Goal: Task Accomplishment & Management: Manage account settings

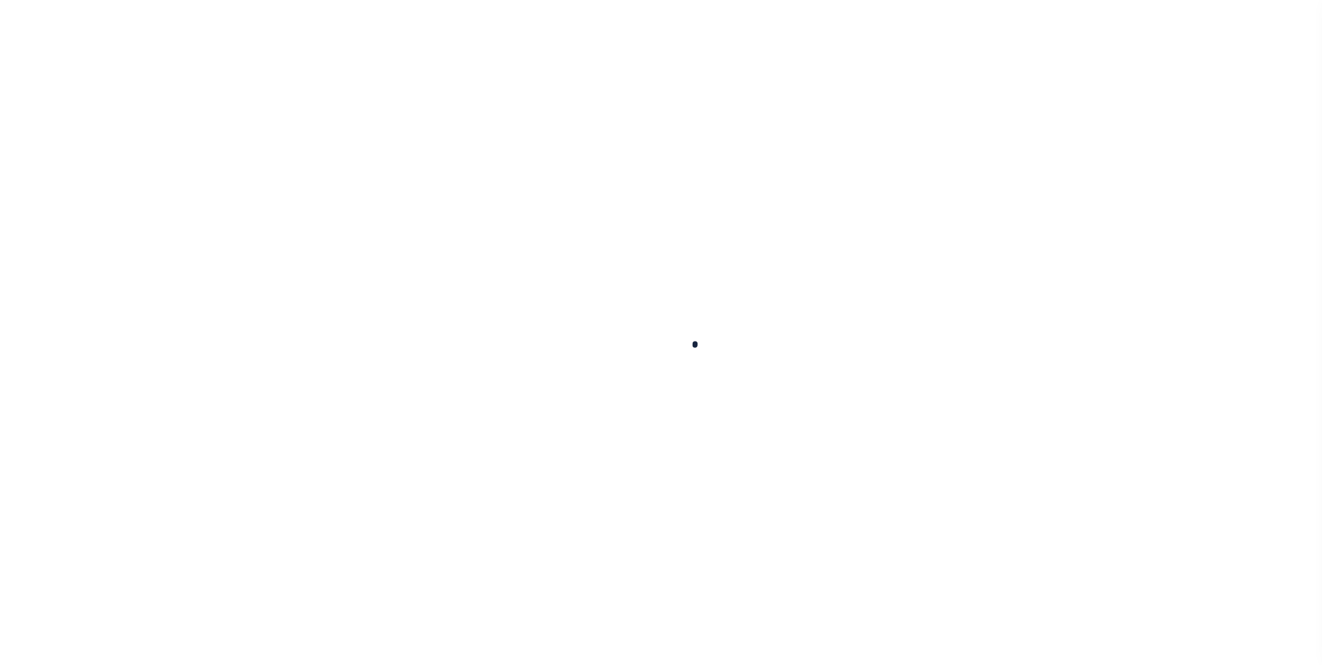
select select "200"
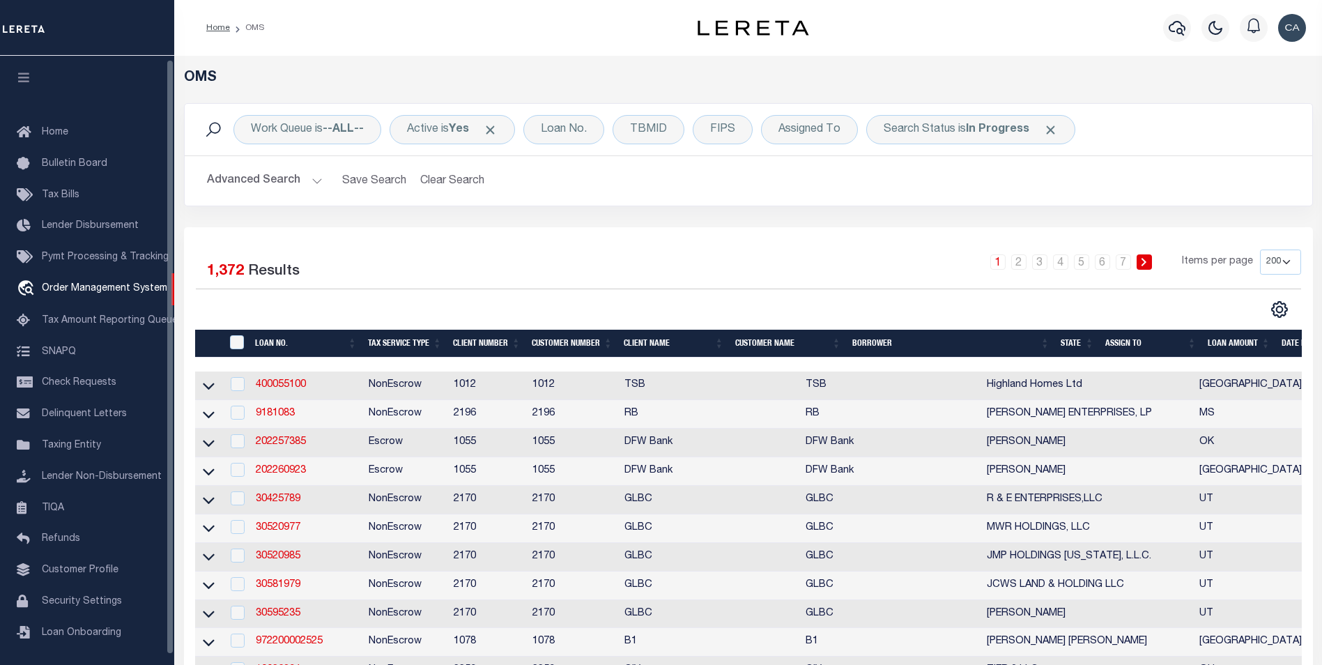
scroll to position [3, 0]
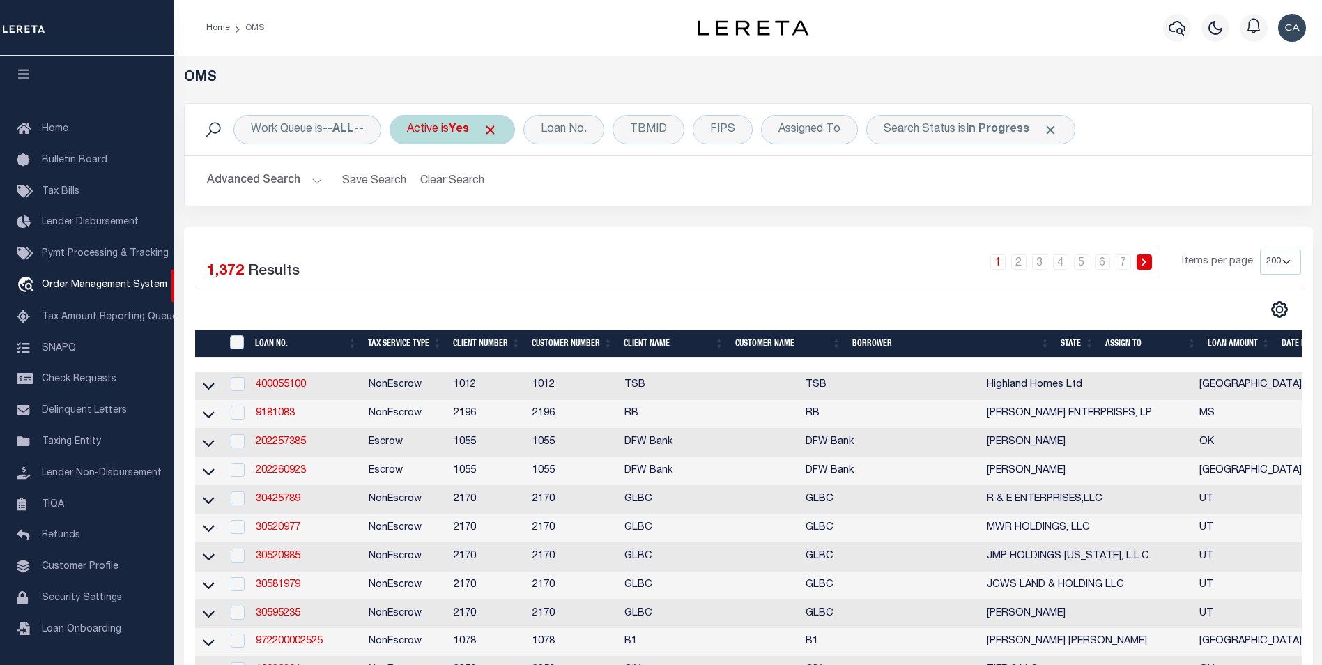
click at [504, 132] on div "Active is Yes" at bounding box center [451, 129] width 125 height 29
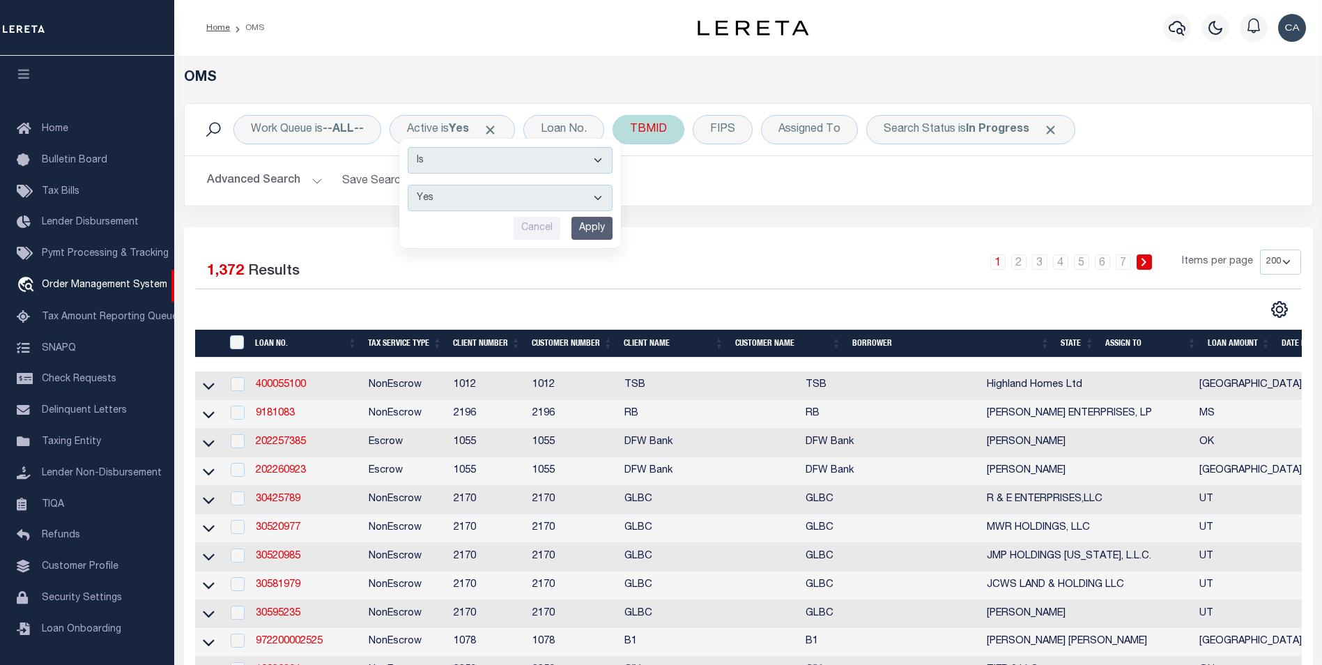
click at [495, 130] on span "Click to Remove" at bounding box center [490, 130] width 15 height 15
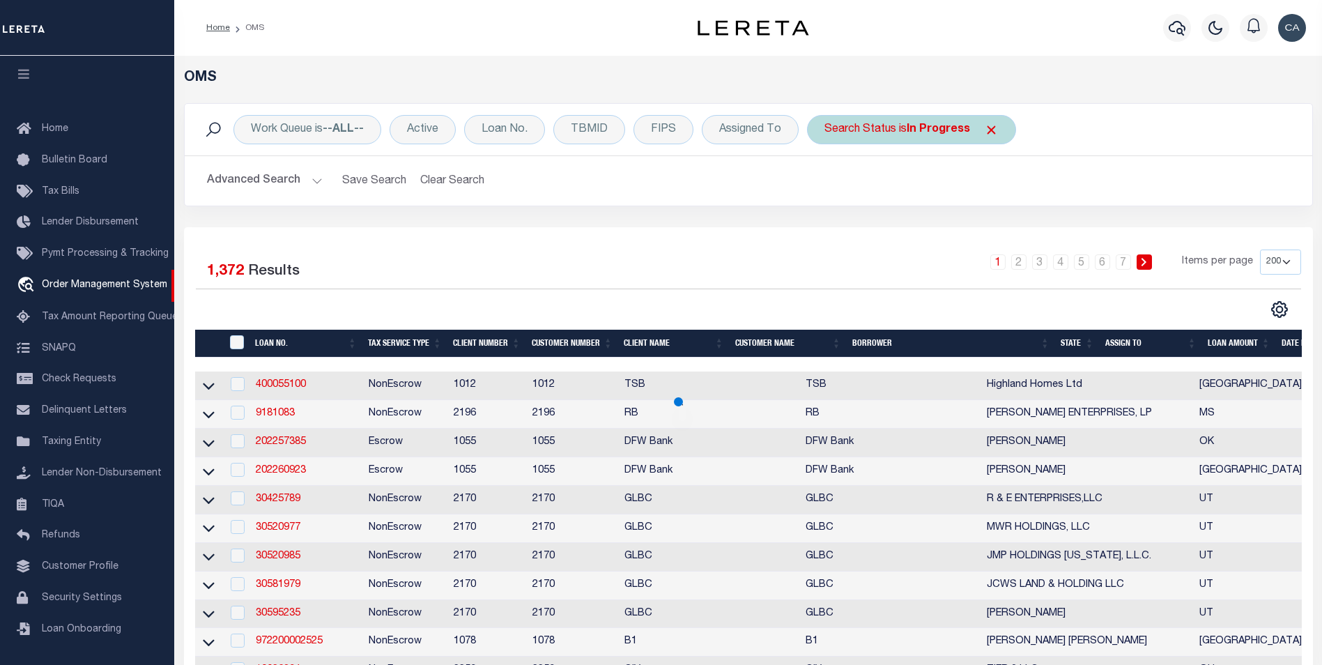
click at [994, 125] on span "Click to Remove" at bounding box center [991, 130] width 15 height 15
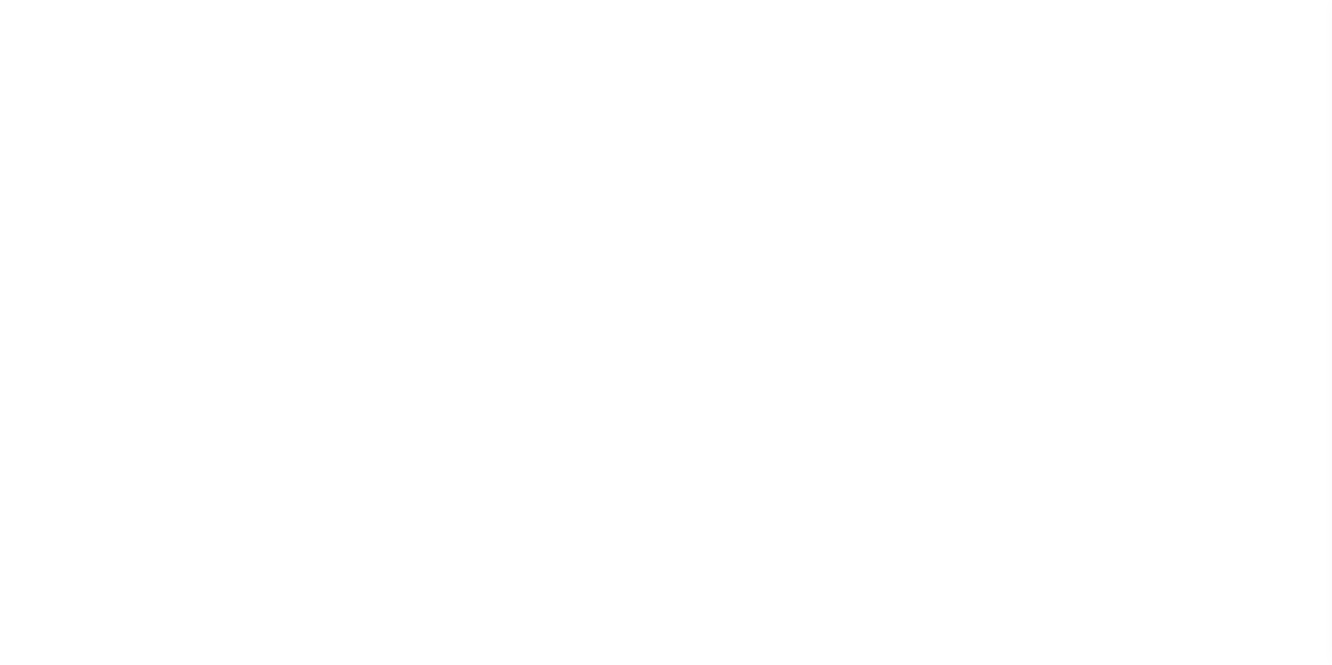
select select "200"
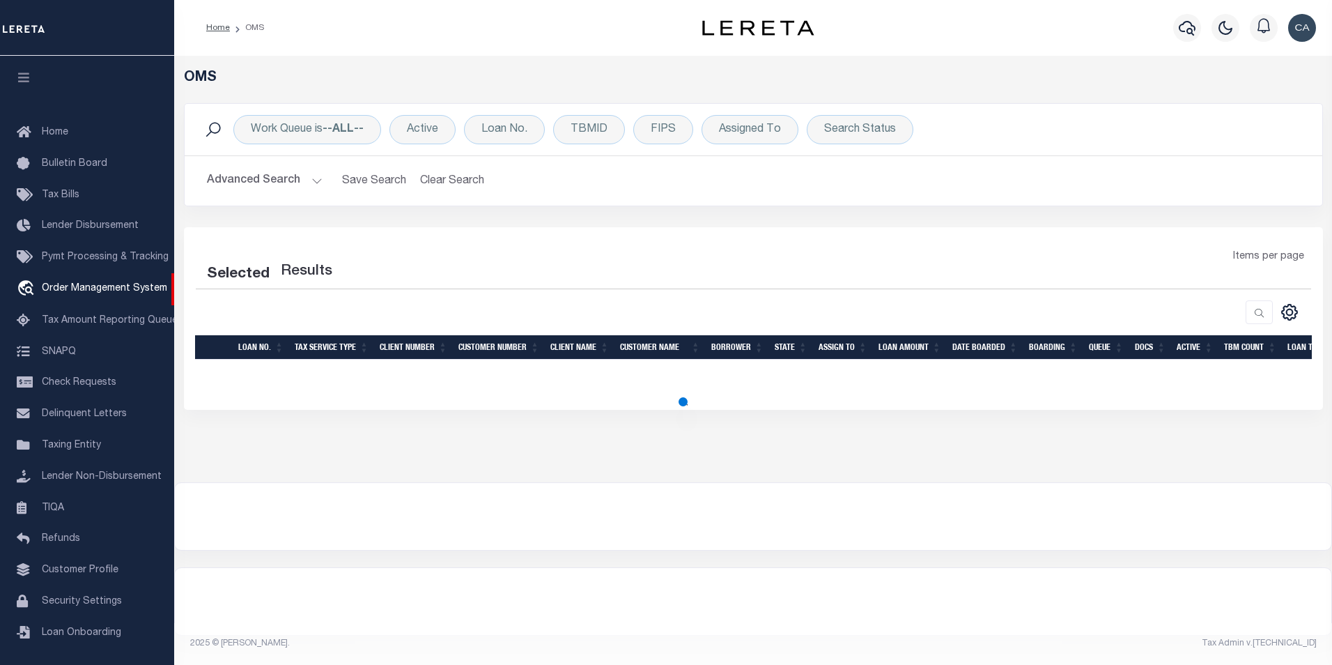
select select "200"
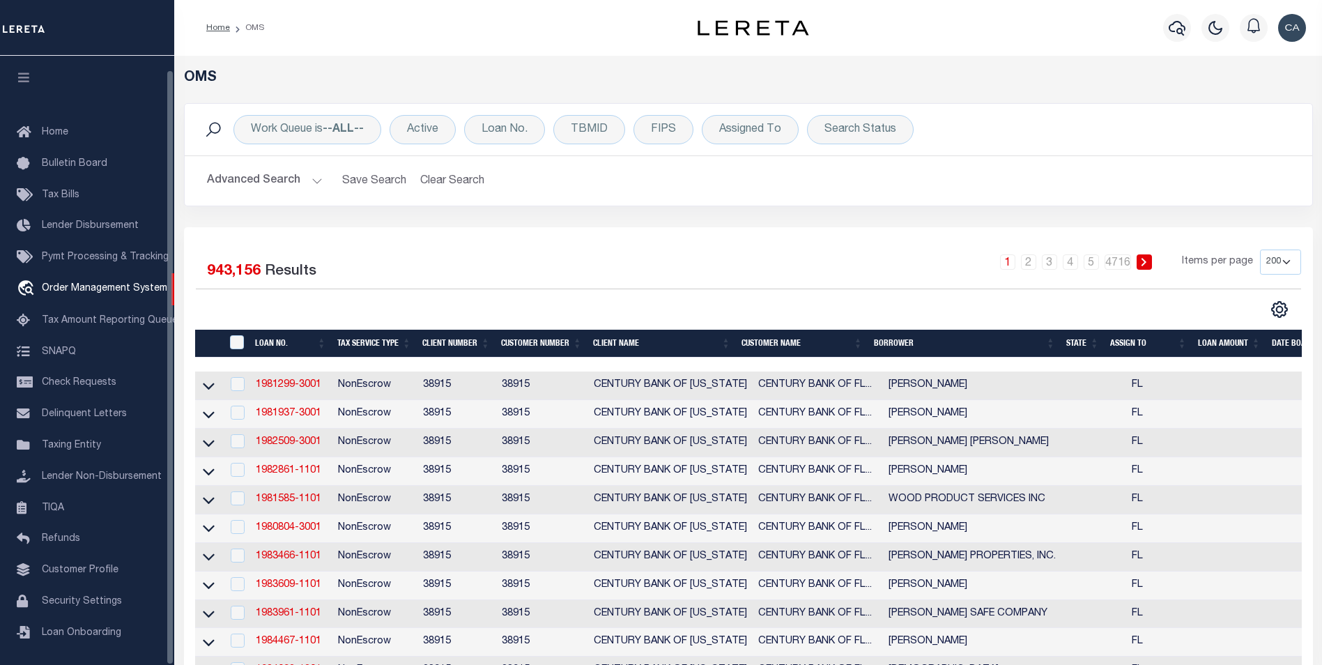
scroll to position [14, 0]
click at [102, 556] on link "Customer Profile" at bounding box center [87, 565] width 174 height 31
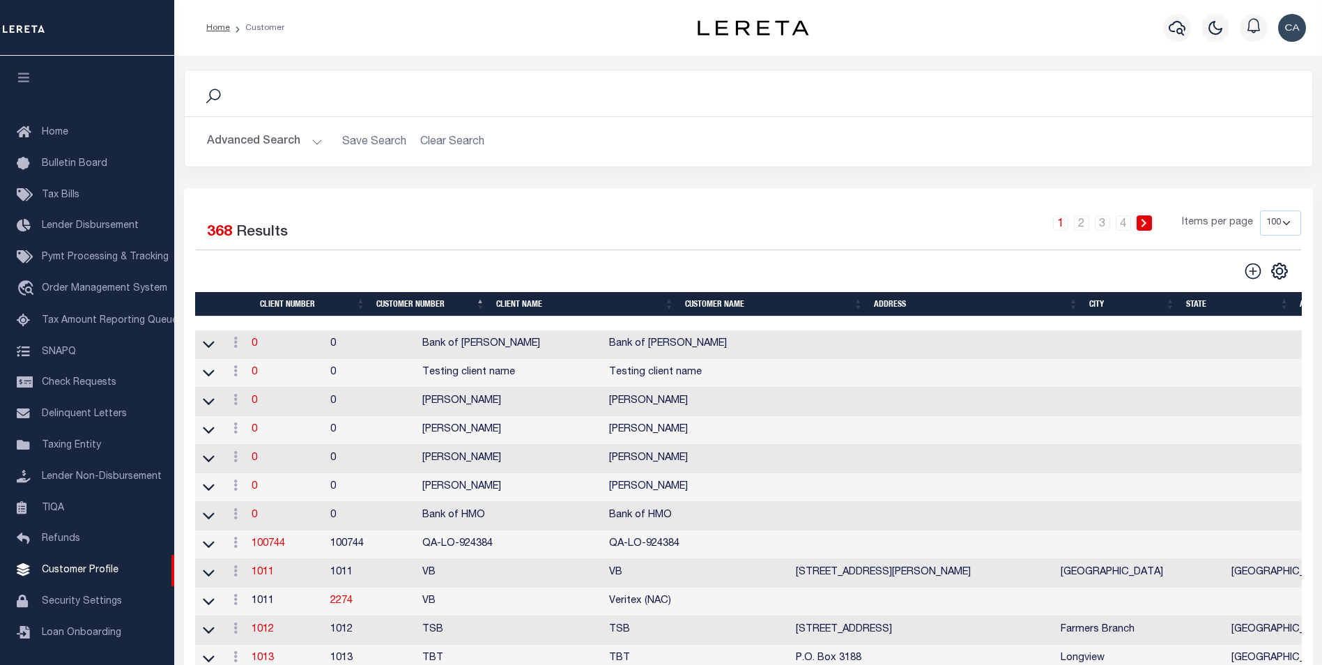
scroll to position [14, 0]
click at [274, 141] on button "Advanced Search" at bounding box center [265, 141] width 116 height 27
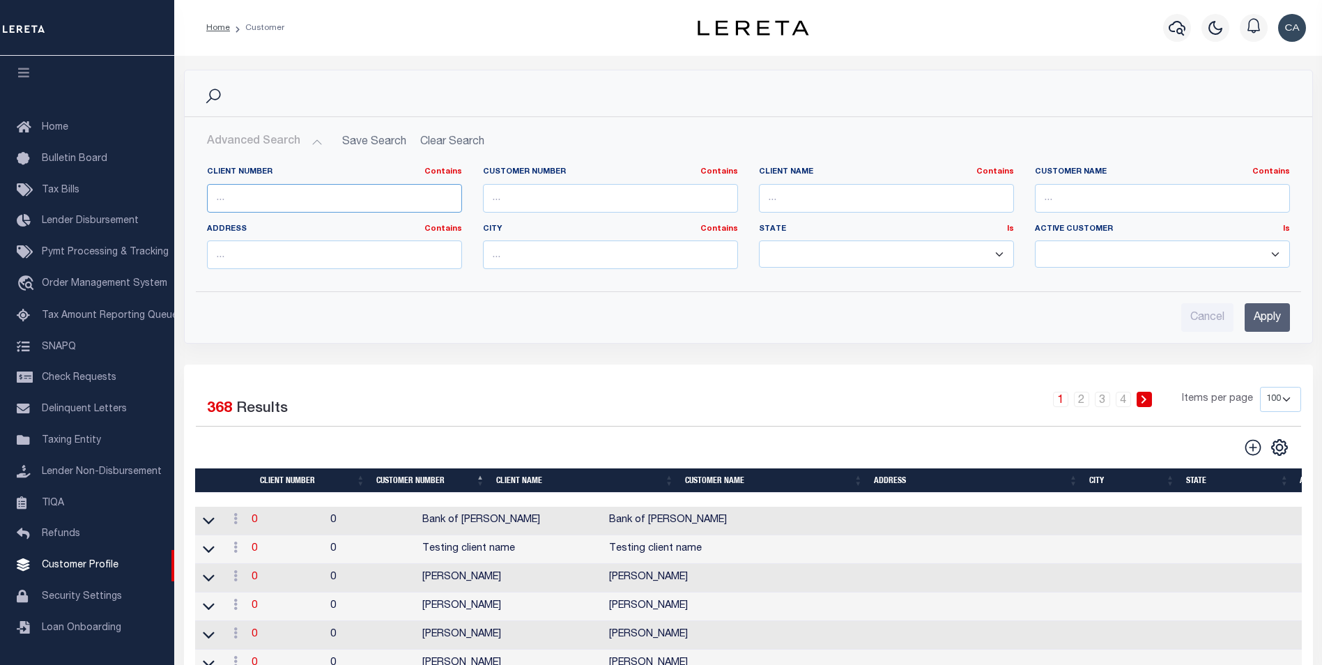
click at [307, 193] on input "text" at bounding box center [334, 198] width 255 height 29
paste input "68855"
type input "68855"
click at [1292, 307] on div "Cancel Apply" at bounding box center [748, 312] width 1105 height 40
click at [1279, 311] on input "Apply" at bounding box center [1266, 317] width 45 height 29
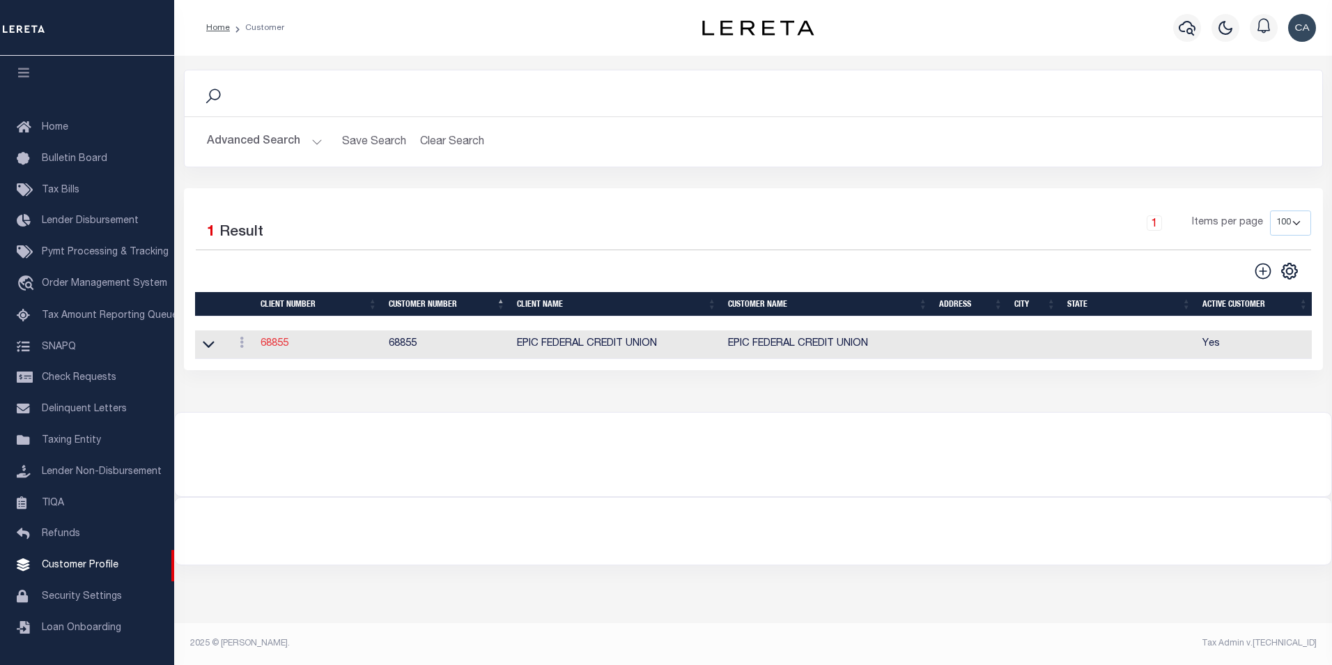
click at [273, 344] on link "68855" at bounding box center [275, 344] width 28 height 10
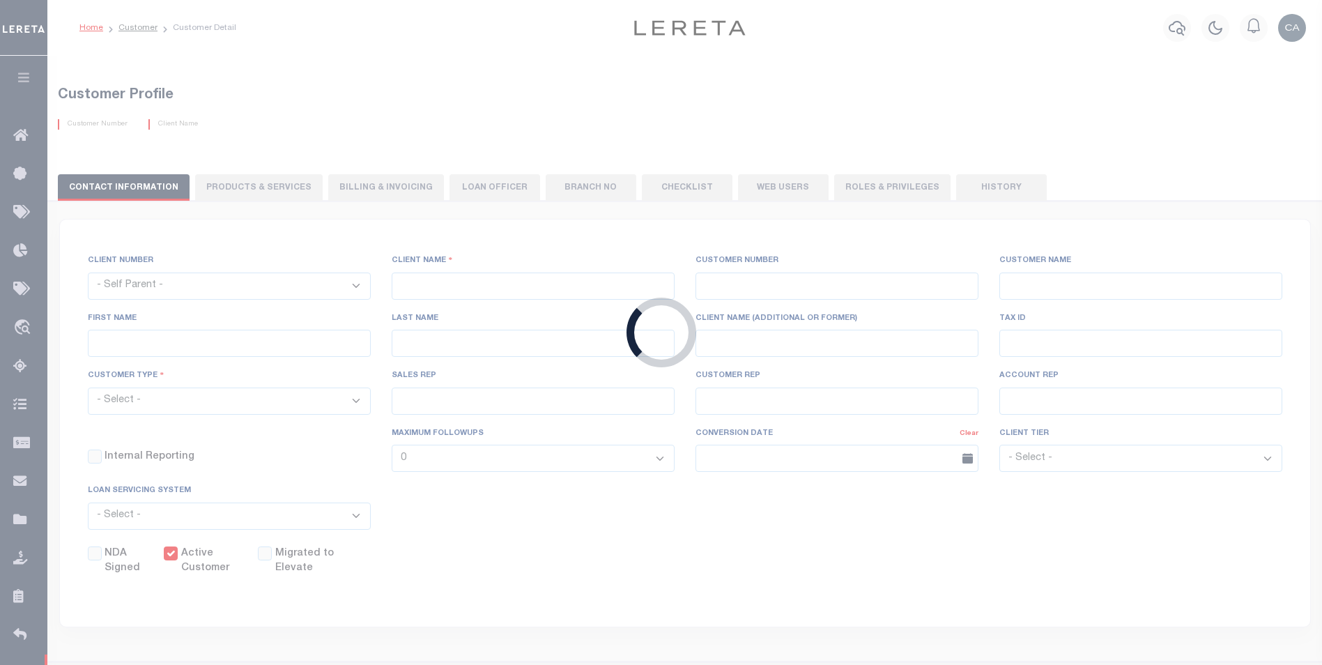
select select
type input "EPIC FEDERAL CREDIT UNION"
type input "68855"
type input "EPIC FEDERAL CREDIT UNION"
type input "(FKA GREATER NEW ORLEANS FCU)"
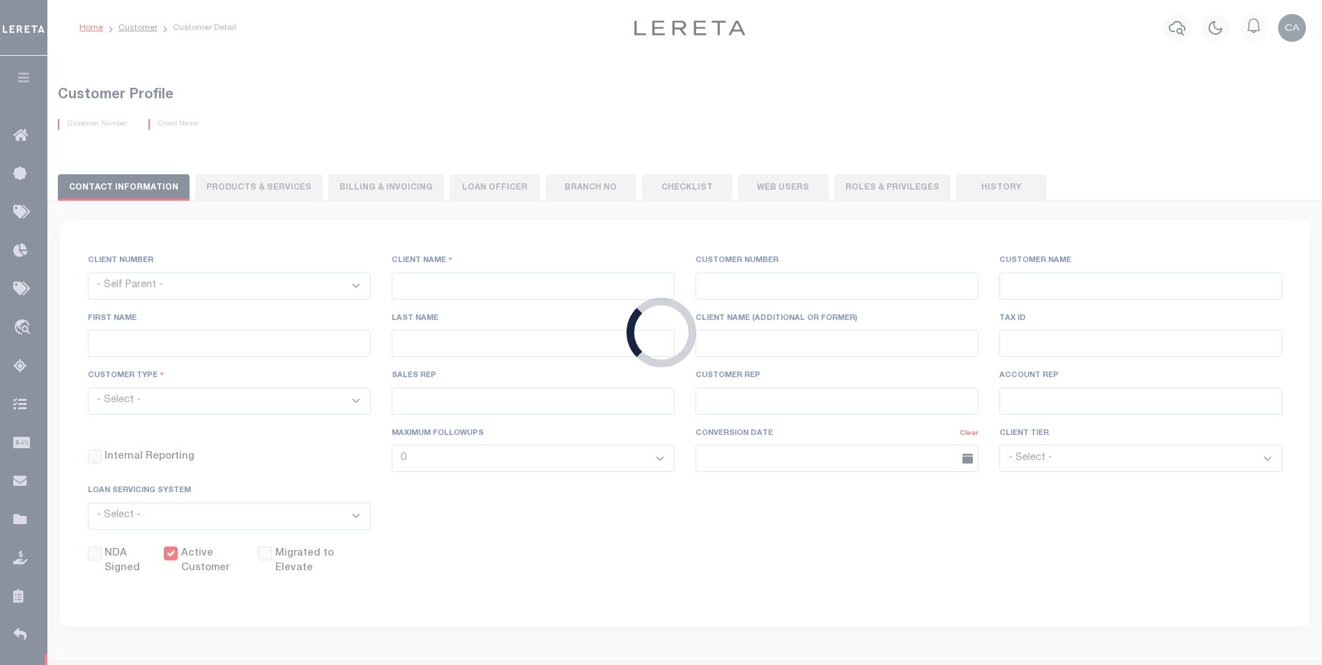
select select "Mixed Portfolio"
type input "INS3 ,INS3"
type input "CUSTOMER SERVICE"
type input "04/30/2004"
select select
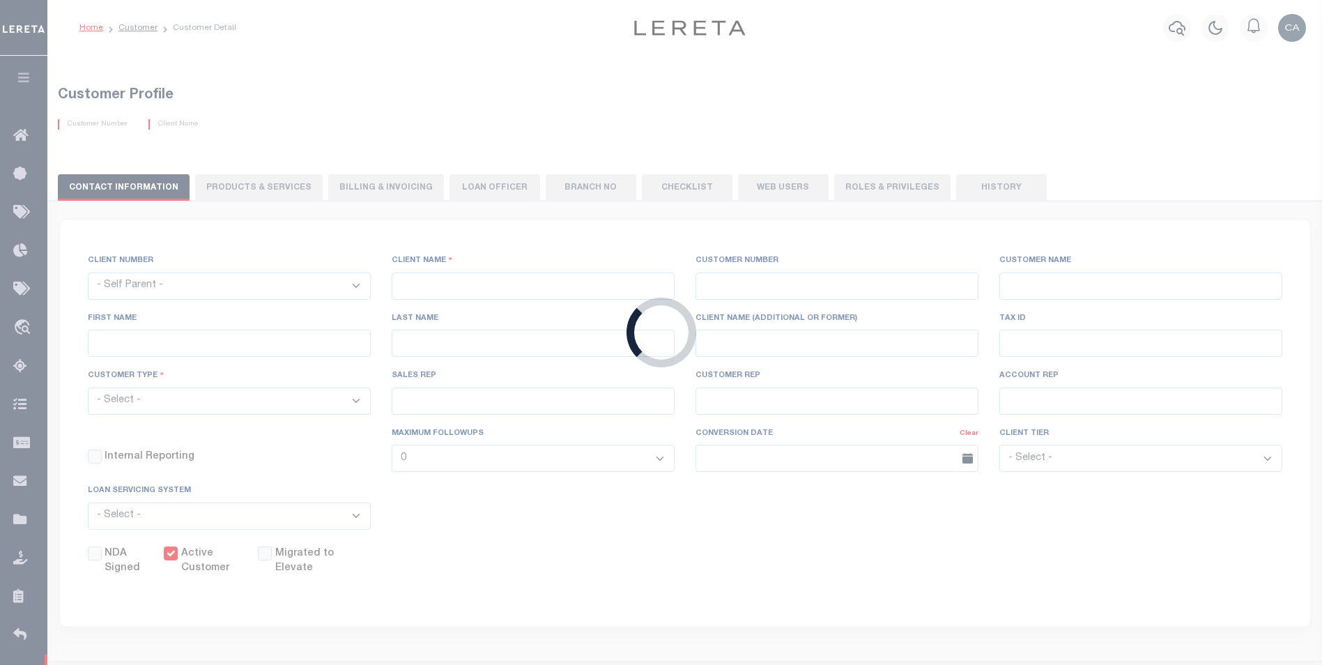
checkbox input "false"
checkbox input "true"
select select
checkbox input "false"
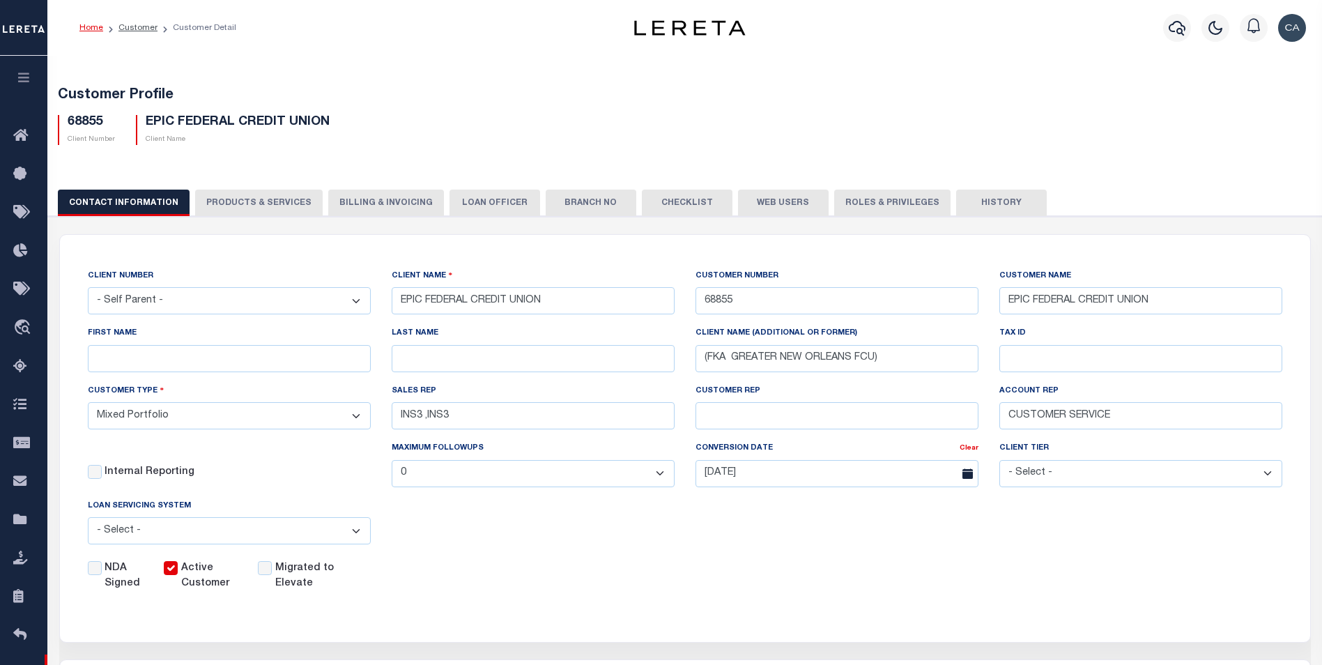
click at [242, 209] on button "PRODUCTS & SERVICES" at bounding box center [259, 203] width 128 height 26
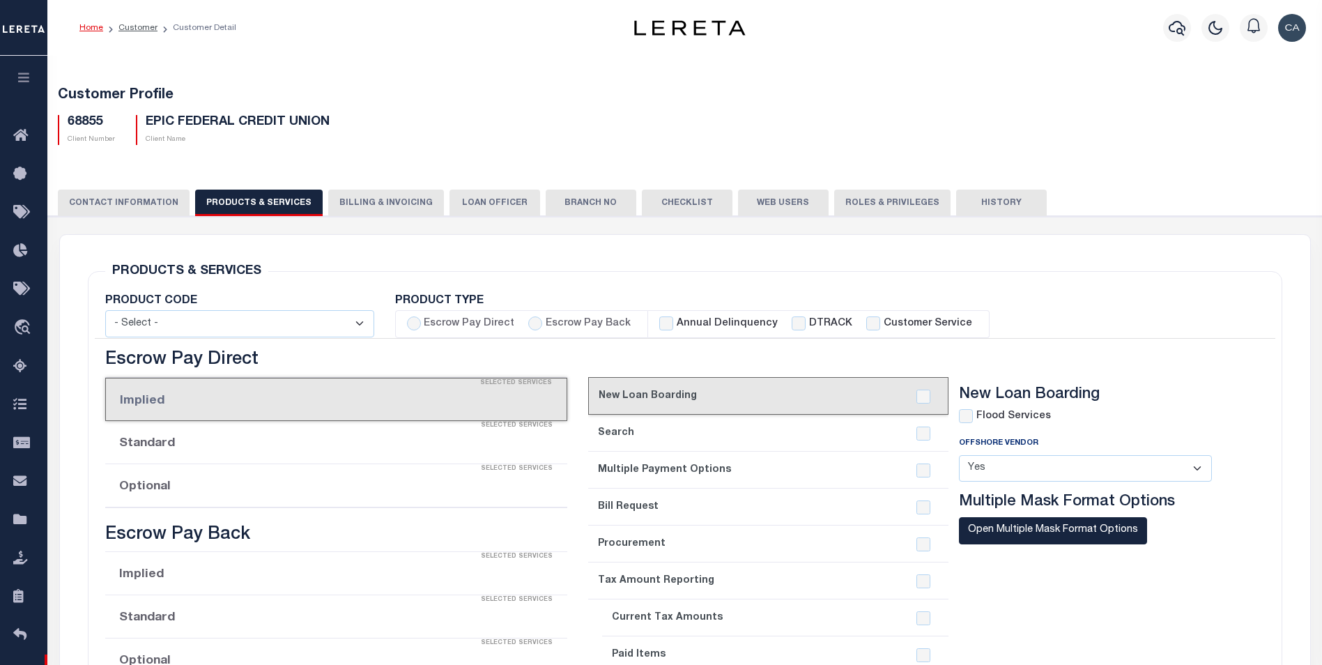
click at [370, 192] on button "Billing & Invoicing" at bounding box center [386, 203] width 116 height 26
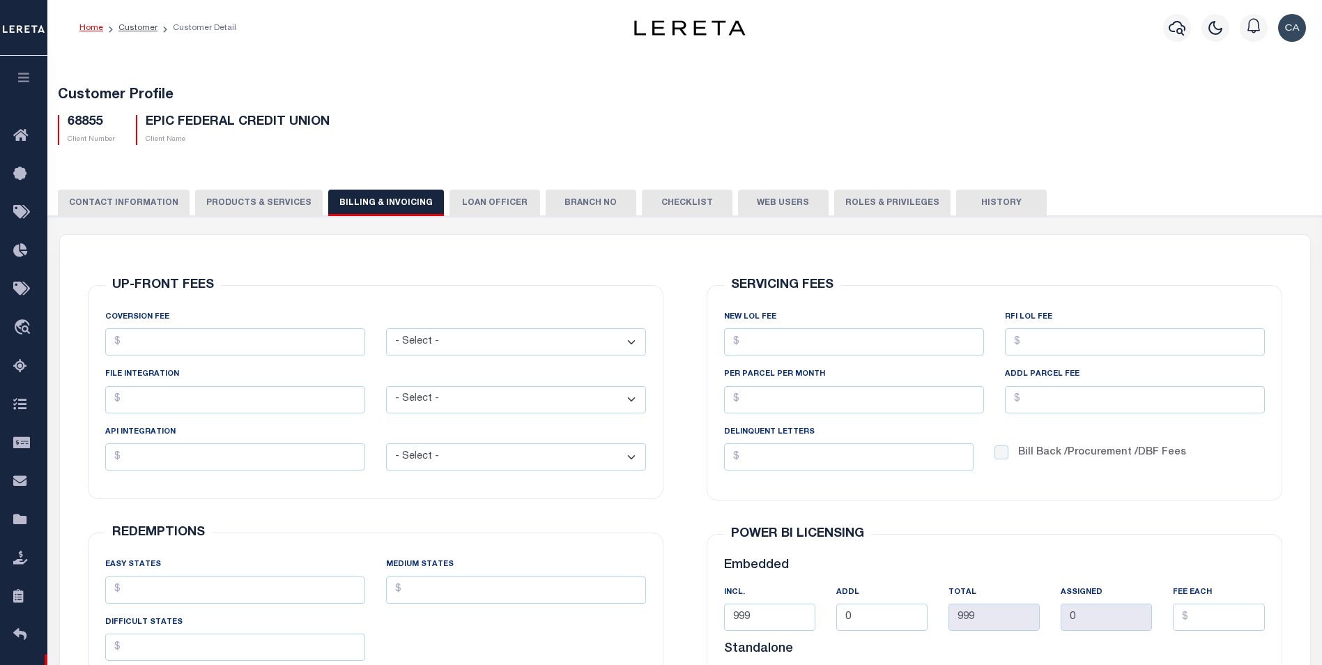
radio input "true"
checkbox input "true"
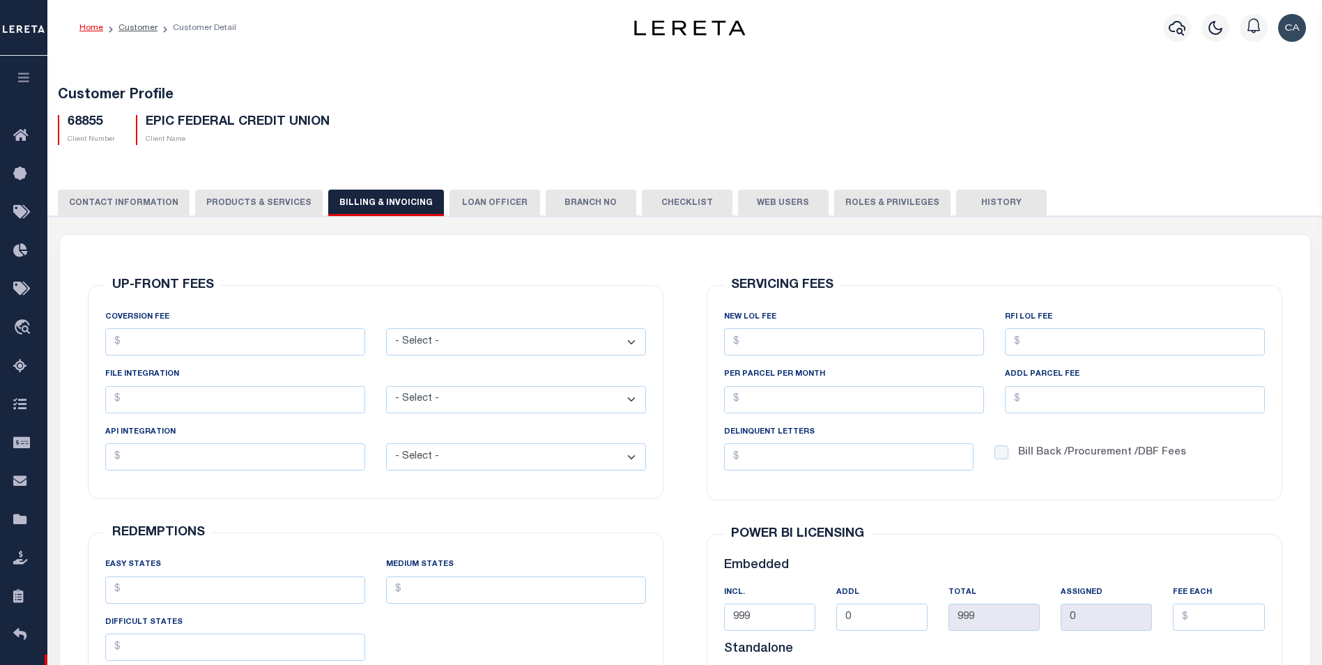
checkbox input "true"
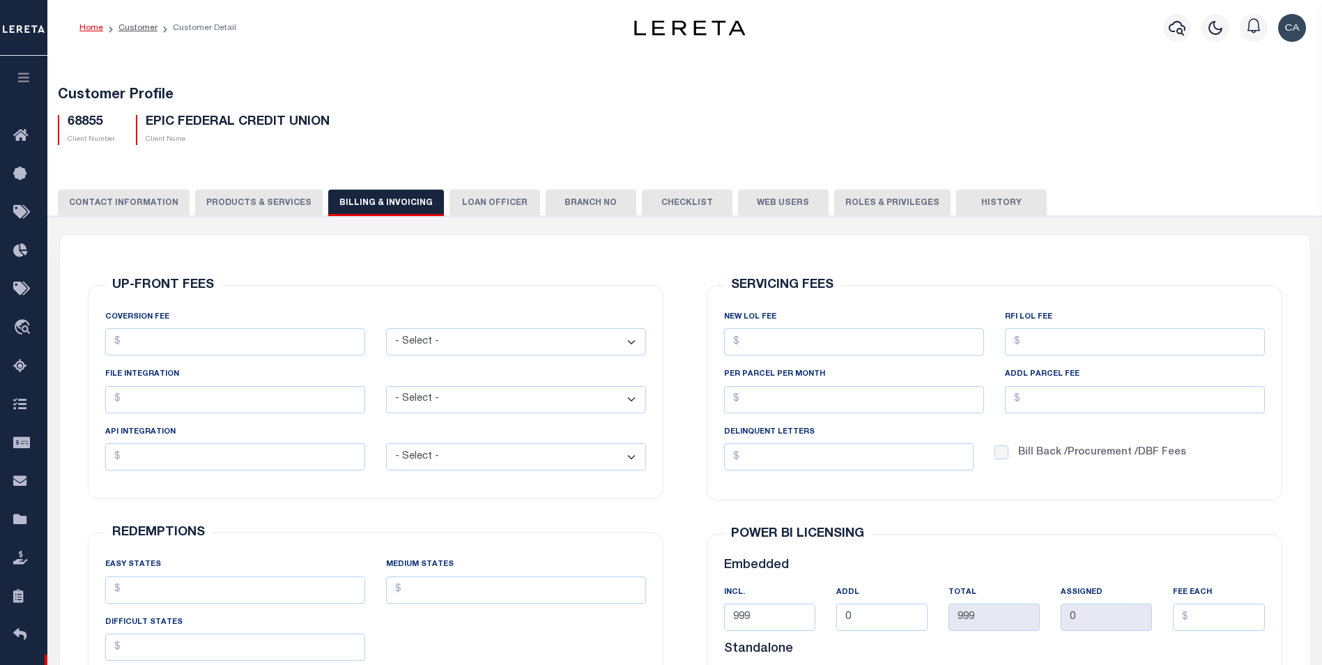
checkbox input "true"
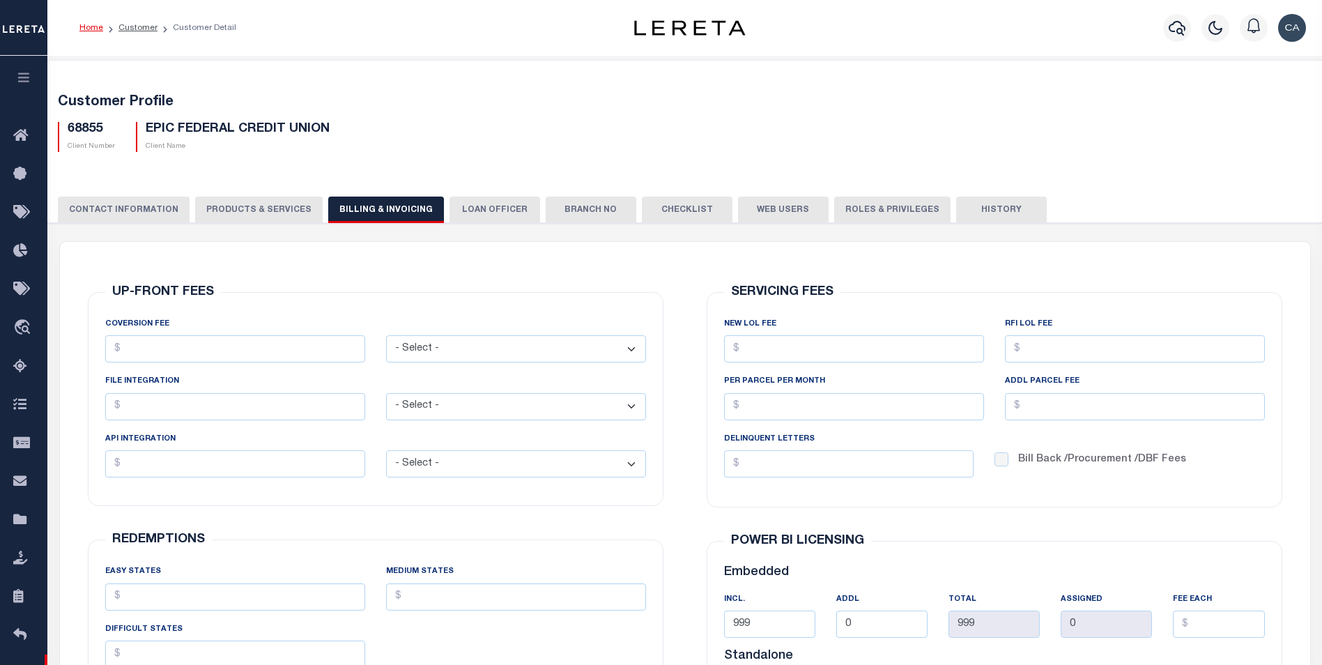
click at [134, 212] on button "CONTACT INFORMATION" at bounding box center [124, 209] width 132 height 26
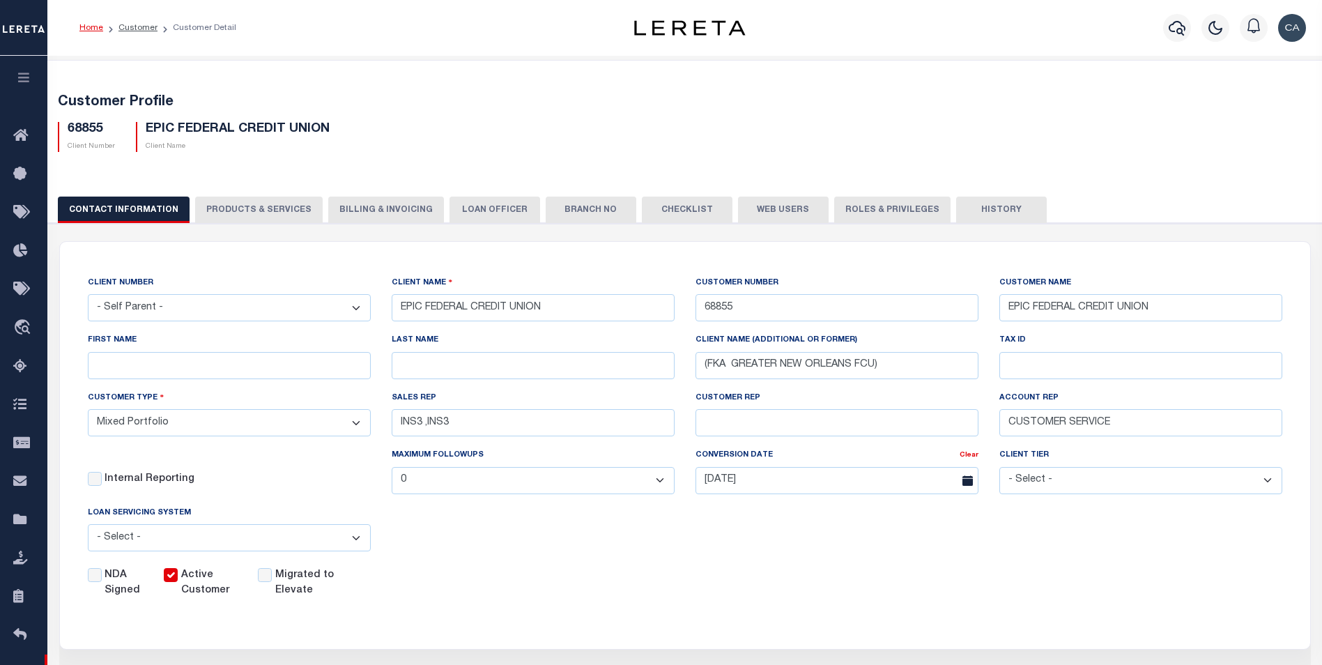
click at [253, 200] on button "PRODUCTS & SERVICES" at bounding box center [259, 209] width 128 height 26
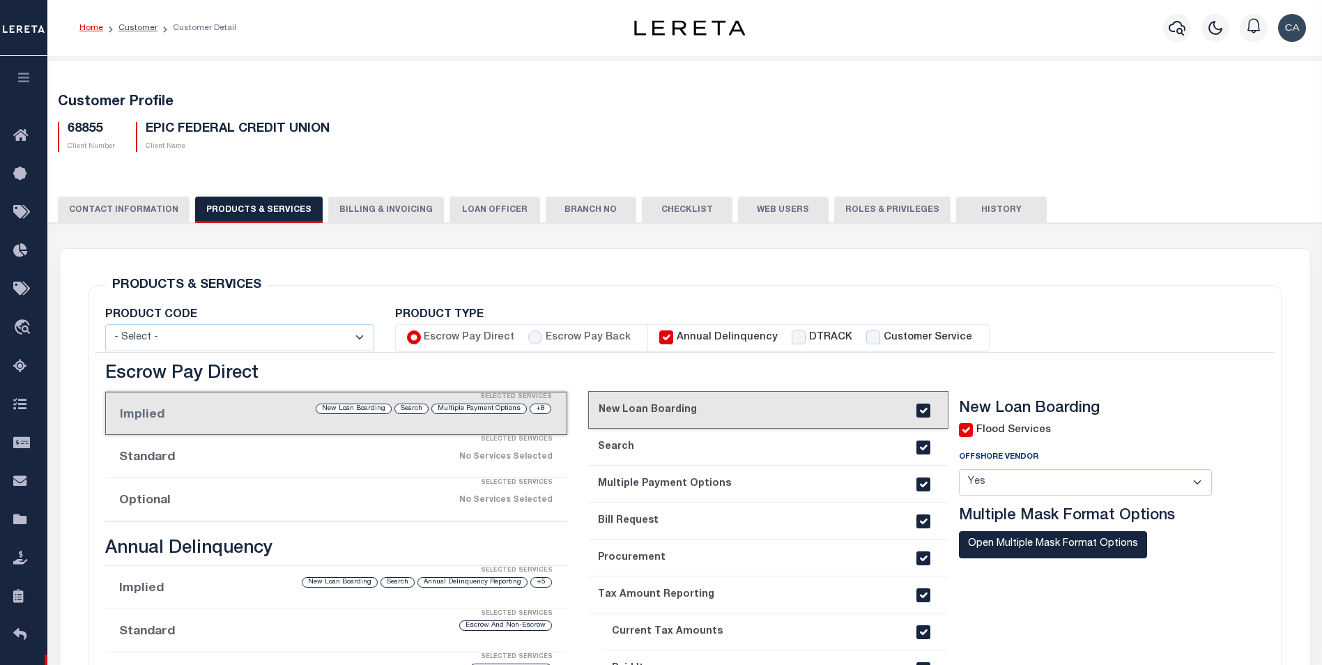
click at [1109, 310] on div "PRODUCT TYPE" at bounding box center [819, 315] width 849 height 12
